Goal: Task Accomplishment & Management: Manage account settings

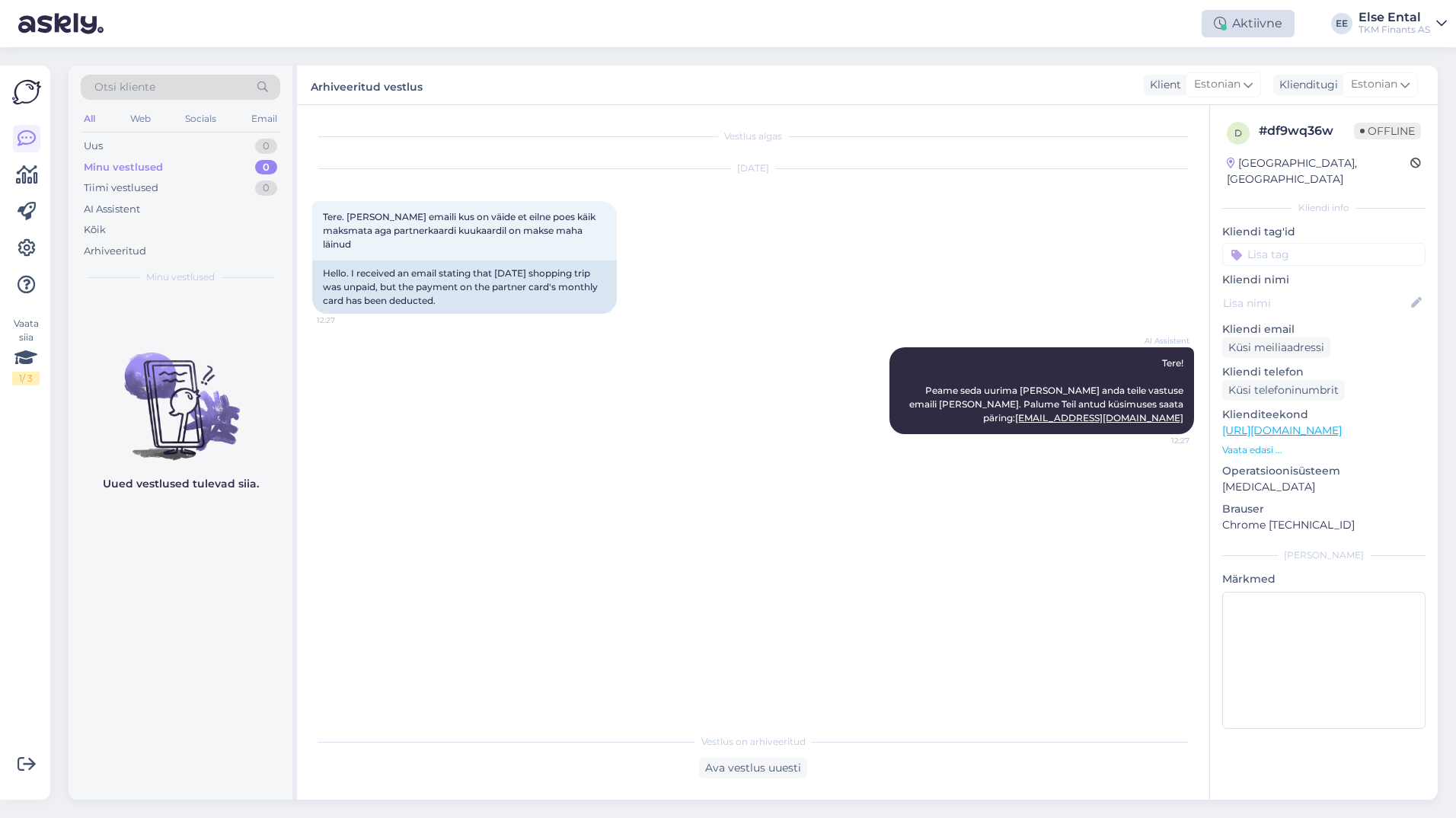
click at [1243, 17] on div "Aktiivne" at bounding box center [1249, 24] width 93 height 28
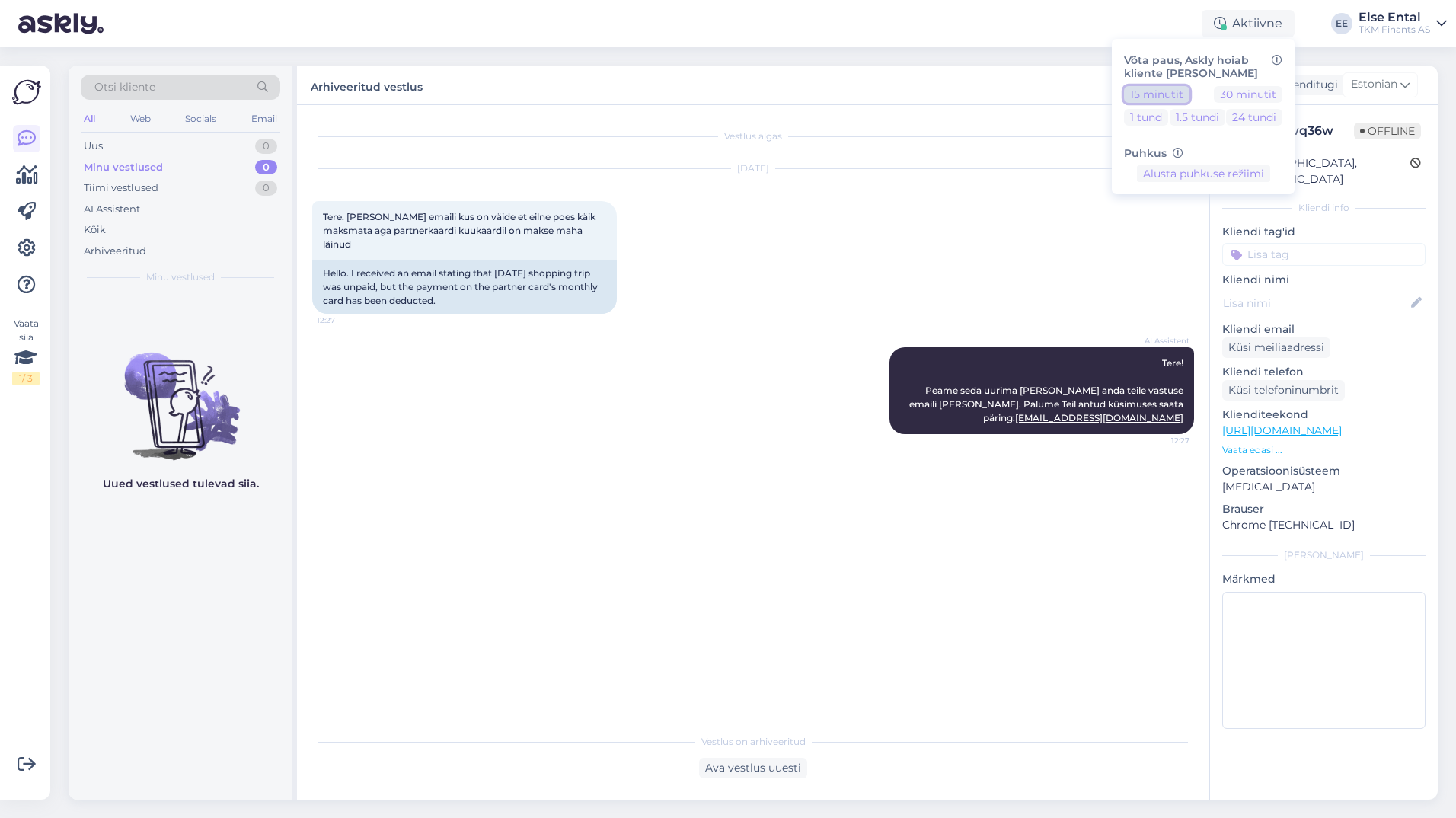
click at [1160, 96] on button "15 minutit" at bounding box center [1157, 94] width 65 height 17
drag, startPoint x: 1251, startPoint y: 16, endPoint x: 1248, endPoint y: 24, distance: 8.5
click at [1251, 16] on div "Eemal" at bounding box center [1254, 24] width 82 height 28
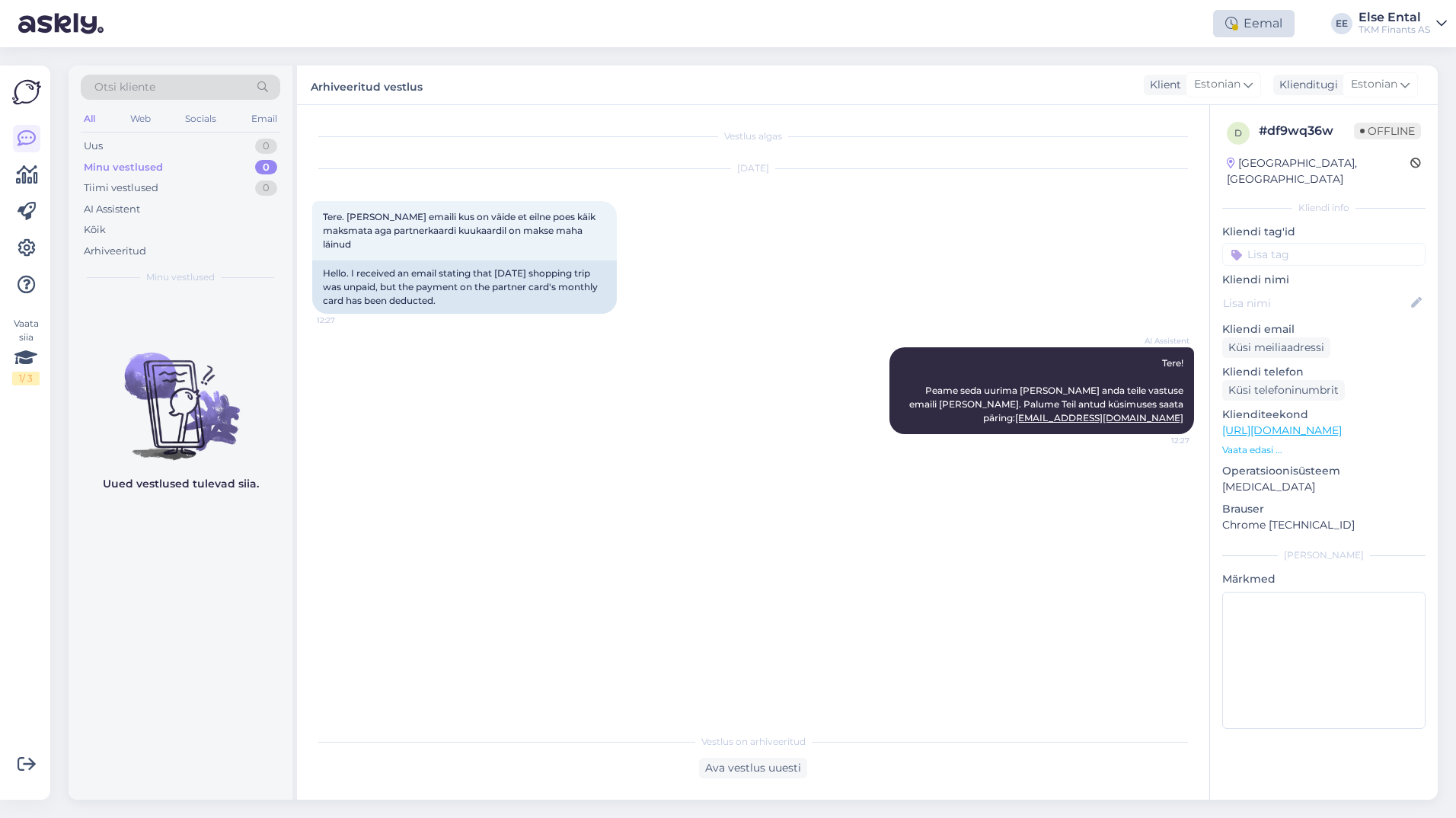
click at [1254, 16] on div "Eemal" at bounding box center [1254, 24] width 82 height 28
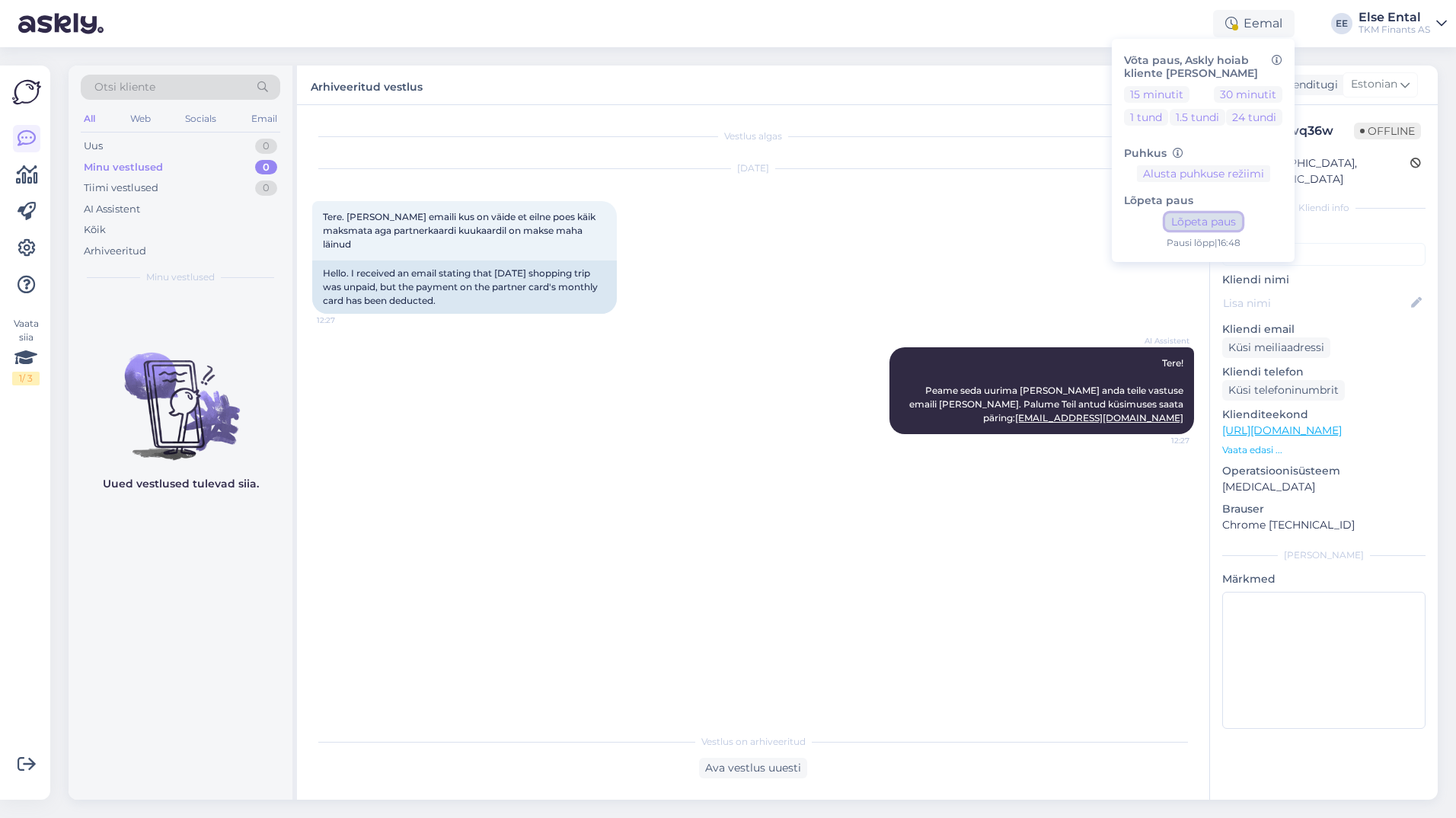
click at [1192, 219] on button "Lõpeta paus" at bounding box center [1204, 221] width 77 height 17
click at [511, 722] on div "Vestlus algas [DATE] Tere. [PERSON_NAME] emaili kus on väide et eilne poes käik…" at bounding box center [754, 451] width 913 height 695
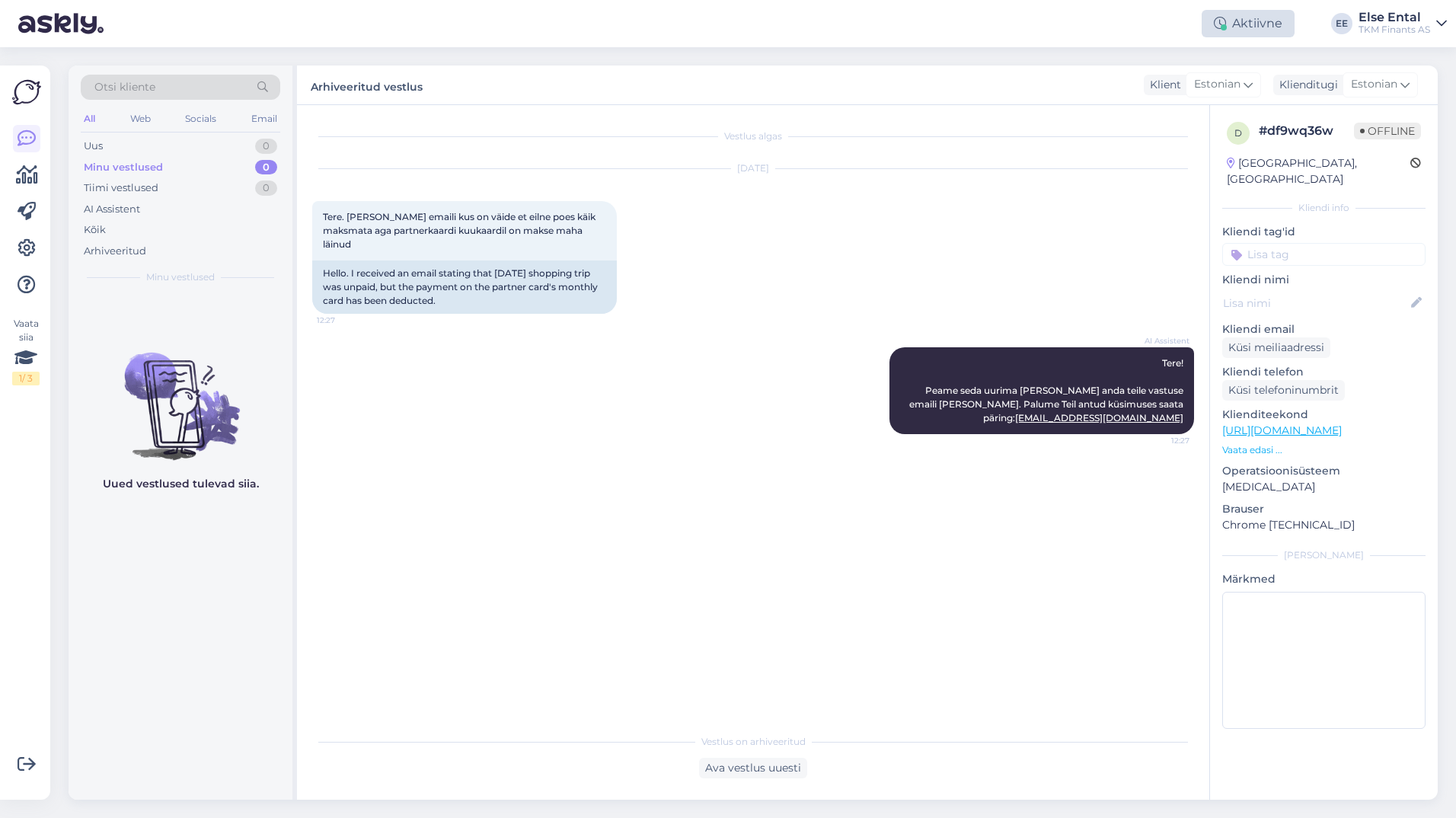
click at [1236, 29] on div "Aktiivne" at bounding box center [1249, 24] width 93 height 28
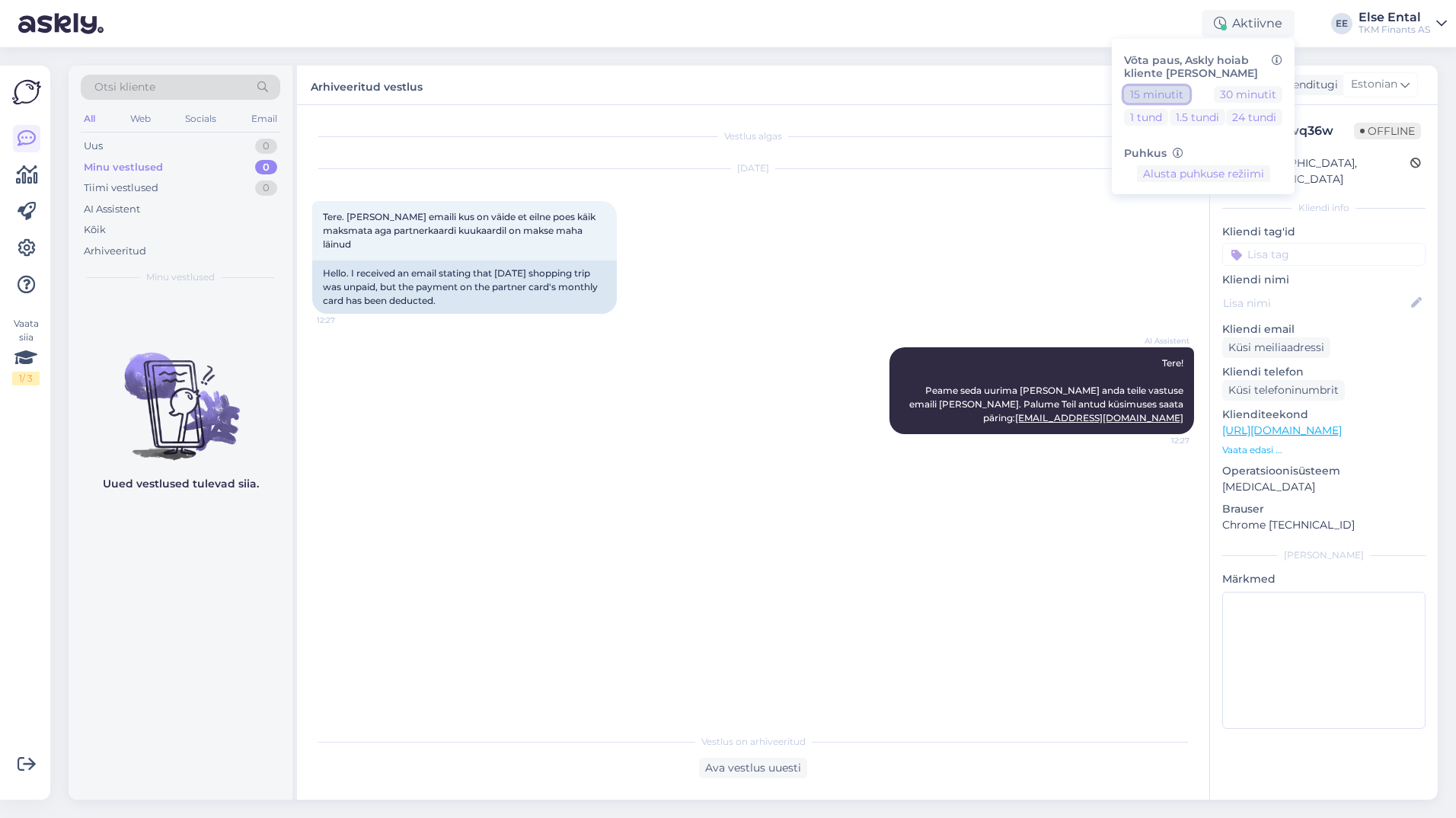
click at [1158, 98] on button "15 minutit" at bounding box center [1157, 94] width 65 height 17
click at [1186, 221] on button "Lõpeta paus" at bounding box center [1204, 221] width 77 height 17
click at [852, 613] on div "Vestlus algas [DATE] Tere. [PERSON_NAME] emaili kus on väide et eilne poes käik…" at bounding box center [760, 416] width 896 height 592
